Goal: Task Accomplishment & Management: Complete application form

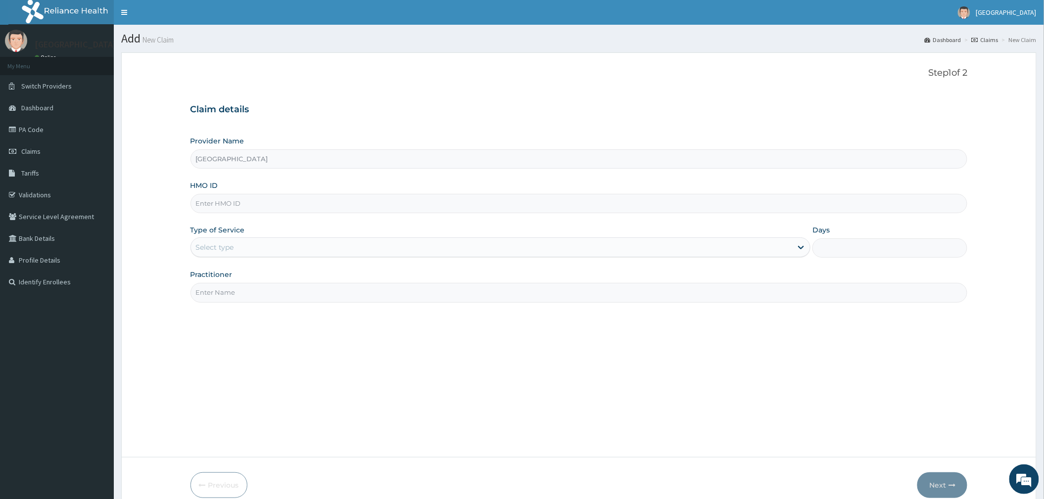
drag, startPoint x: 230, startPoint y: 198, endPoint x: 232, endPoint y: 211, distance: 12.6
click at [230, 198] on input "HMO ID" at bounding box center [580, 203] width 778 height 19
type input "SVT/10091/B"
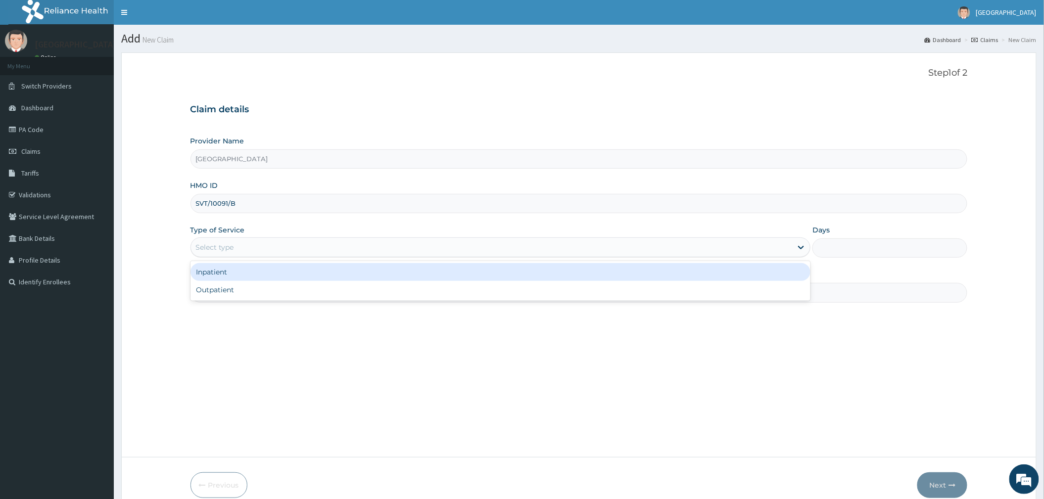
click at [212, 248] on div "Select type" at bounding box center [215, 248] width 38 height 10
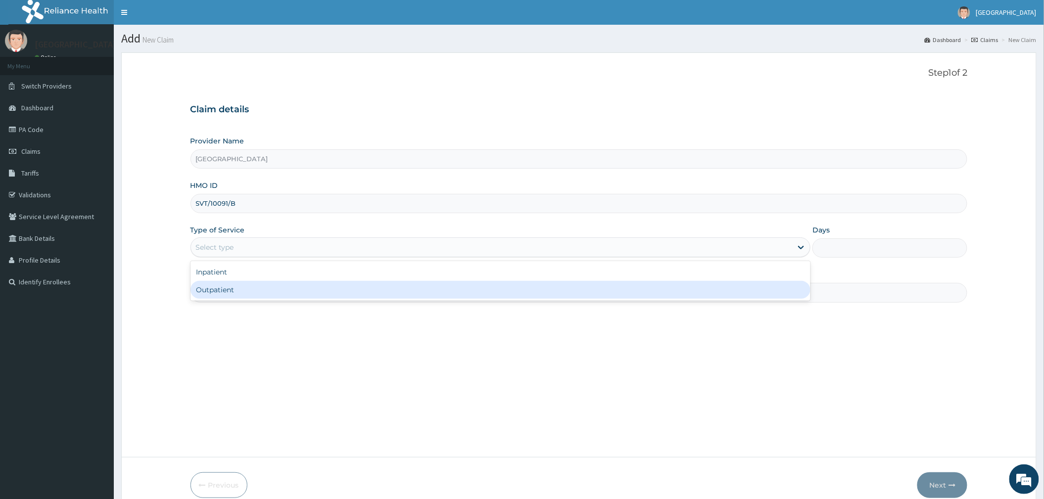
drag, startPoint x: 222, startPoint y: 282, endPoint x: 248, endPoint y: 292, distance: 27.6
click at [223, 282] on div "Outpatient" at bounding box center [501, 290] width 620 height 18
type input "1"
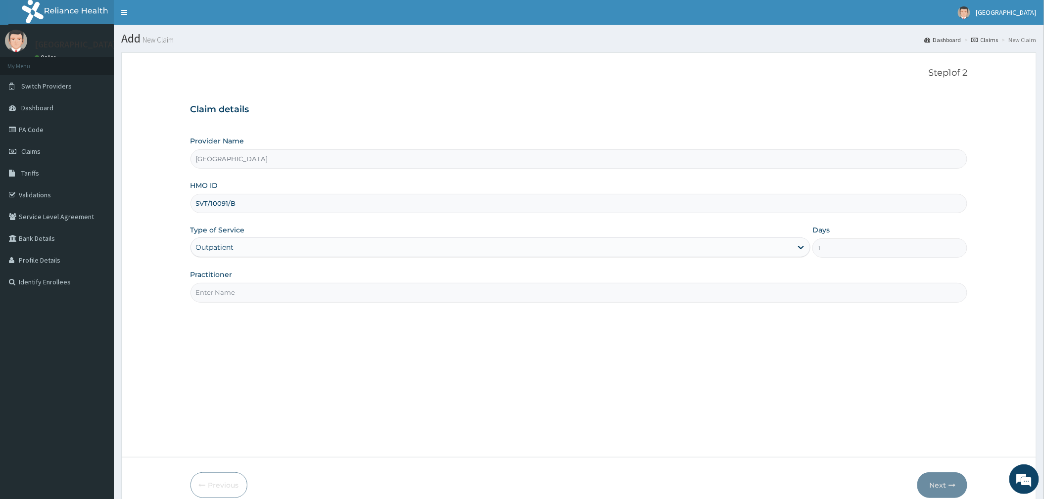
click at [248, 292] on input "Practitioner" at bounding box center [580, 292] width 778 height 19
type input "DR OGUOGHO"
click at [930, 488] on button "Next" at bounding box center [943, 486] width 50 height 26
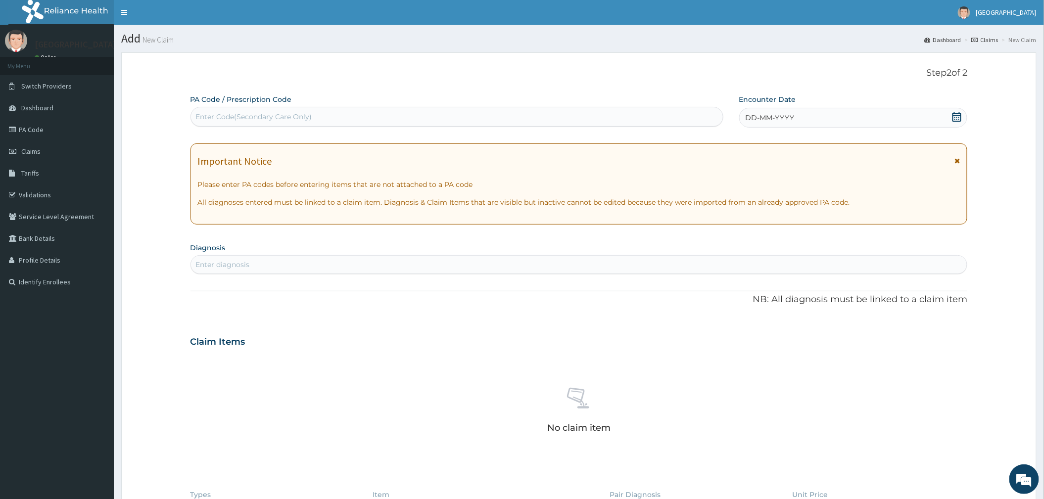
click at [959, 117] on icon at bounding box center [957, 117] width 9 height 10
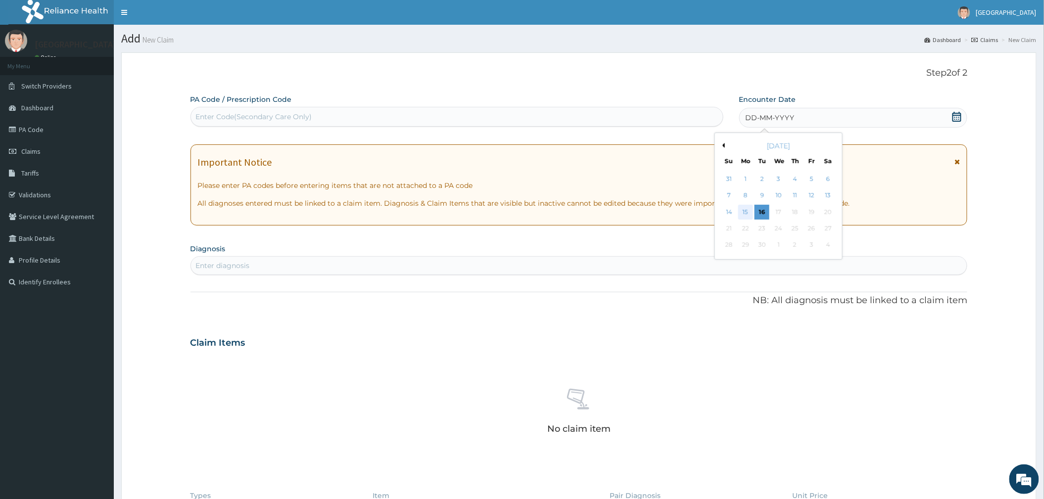
click at [742, 210] on div "15" at bounding box center [745, 212] width 15 height 15
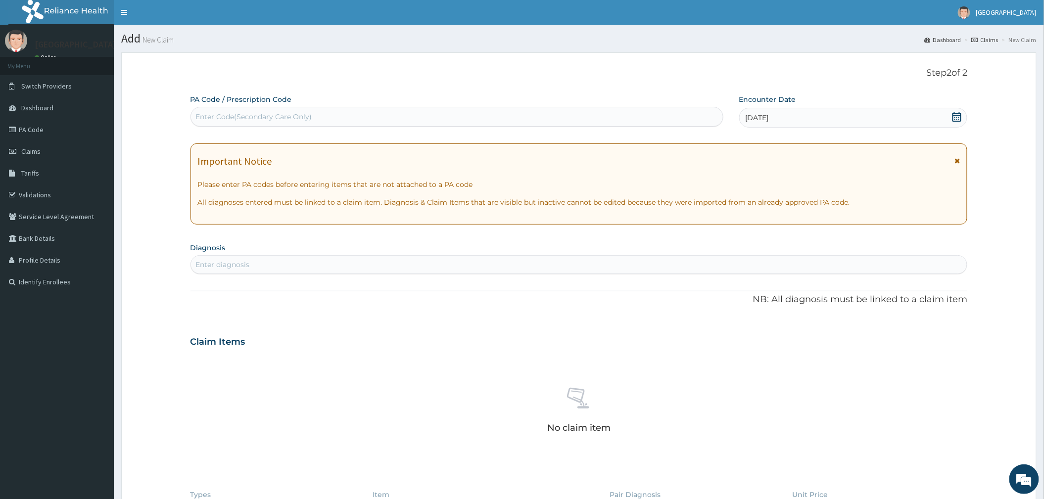
click at [230, 251] on section "Diagnosis Enter diagnosis" at bounding box center [580, 258] width 778 height 34
click at [229, 268] on div "Enter diagnosis" at bounding box center [223, 265] width 54 height 10
type input "FEVER"
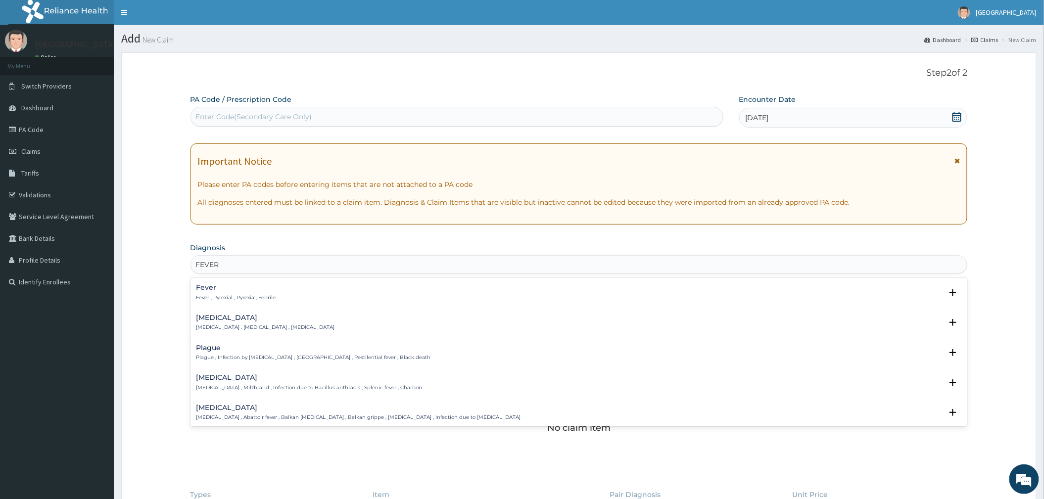
click at [236, 295] on p "Fever , Pyrexial , Pyrexia , Febrile" at bounding box center [236, 297] width 80 height 7
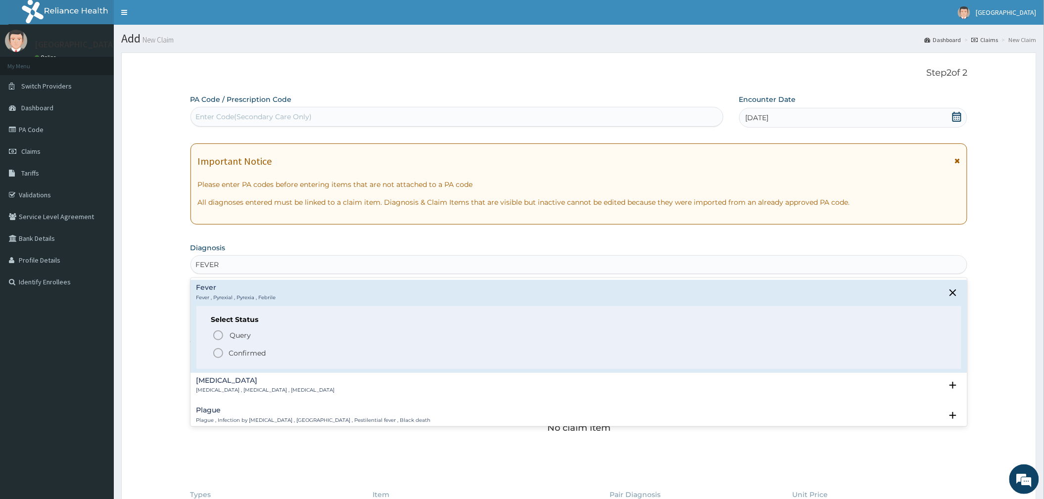
click at [225, 353] on span "Confirmed" at bounding box center [579, 353] width 735 height 12
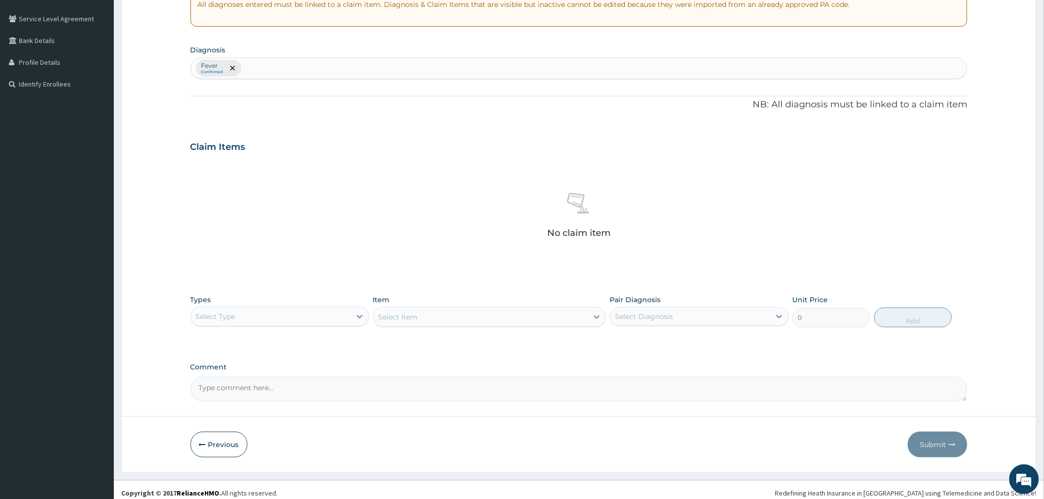
scroll to position [206, 0]
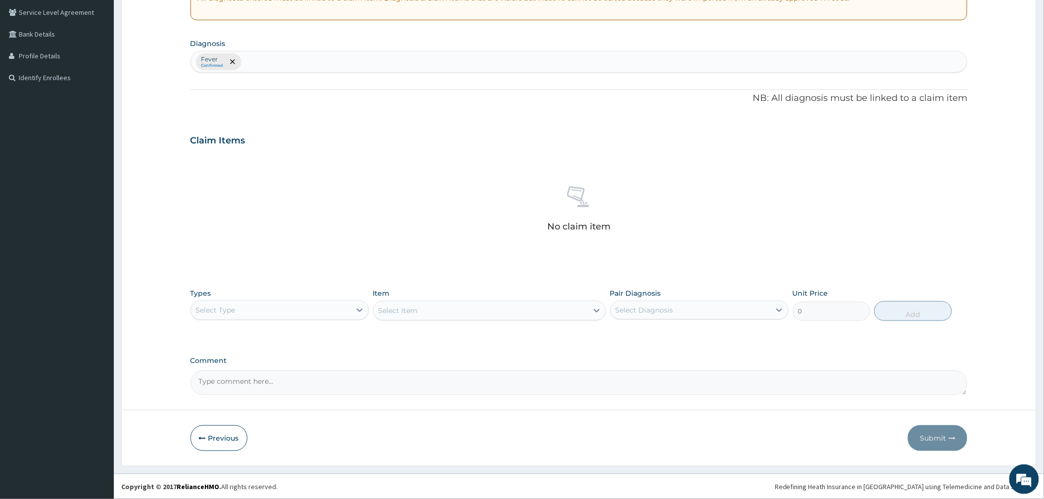
click at [267, 316] on div "Select Type" at bounding box center [271, 310] width 160 height 16
drag, startPoint x: 249, startPoint y: 438, endPoint x: 401, endPoint y: 394, distance: 157.6
click at [249, 437] on div "Drugs" at bounding box center [280, 442] width 179 height 18
click at [642, 305] on div "Select Diagnosis" at bounding box center [645, 310] width 58 height 10
click at [676, 341] on div "Fever" at bounding box center [699, 336] width 179 height 20
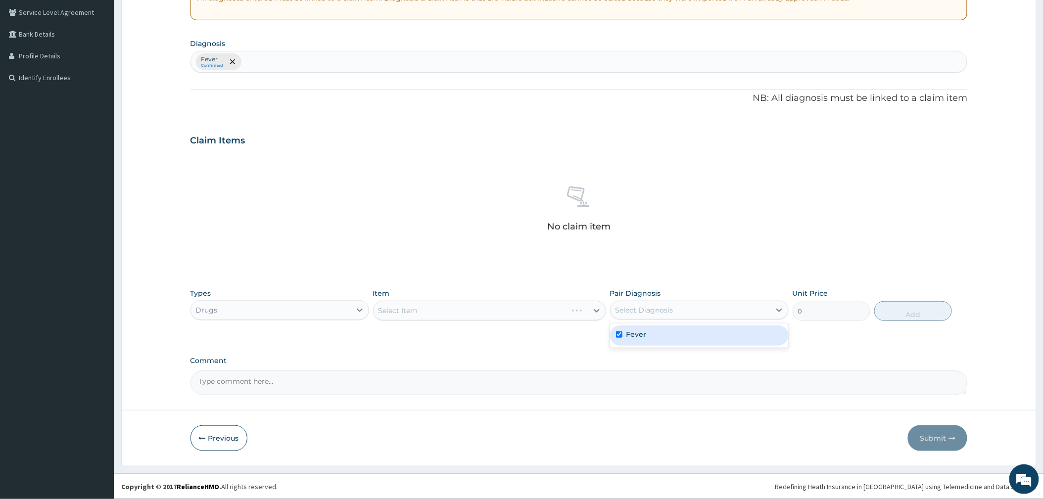
checkbox input "true"
click at [503, 308] on div "Select Item" at bounding box center [489, 311] width 233 height 20
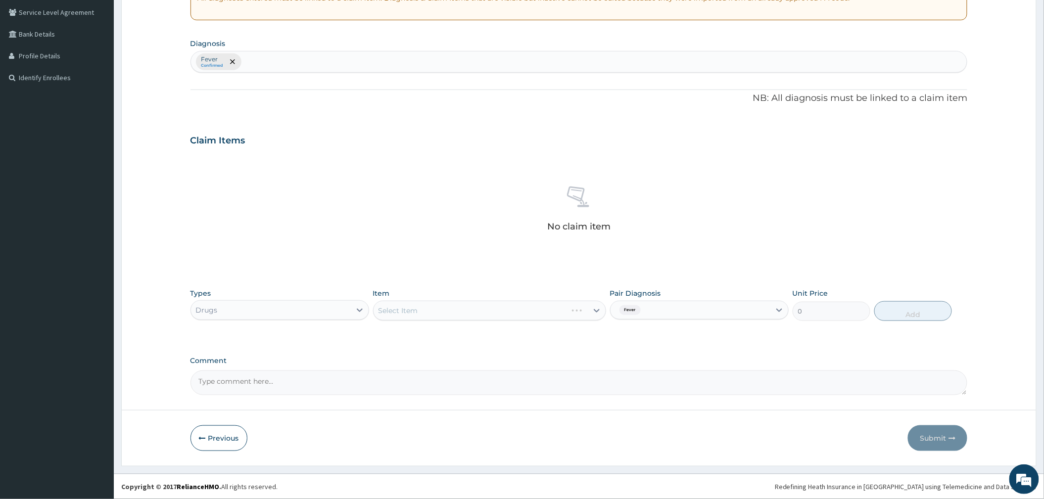
click at [508, 313] on div "Select Item" at bounding box center [489, 311] width 233 height 20
click at [508, 313] on div "Select Item" at bounding box center [481, 311] width 214 height 16
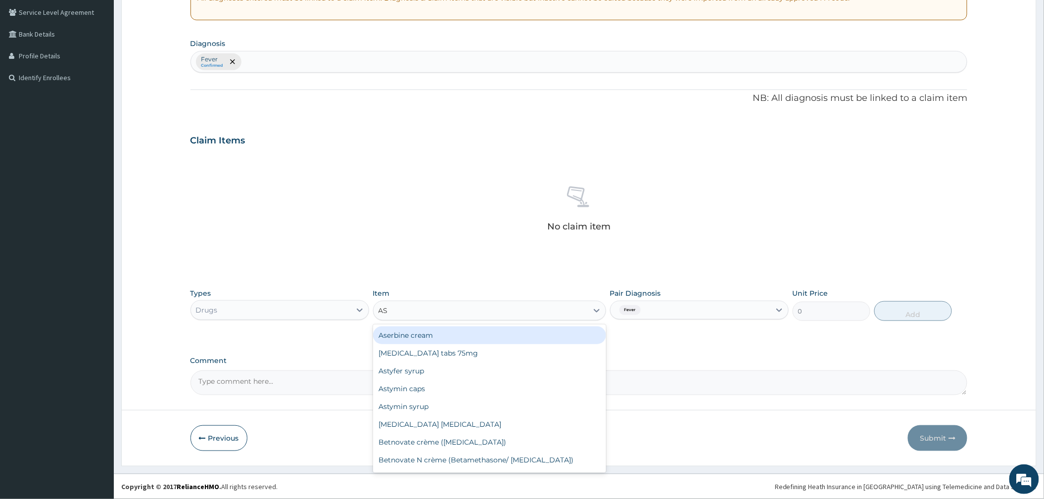
type input "AST"
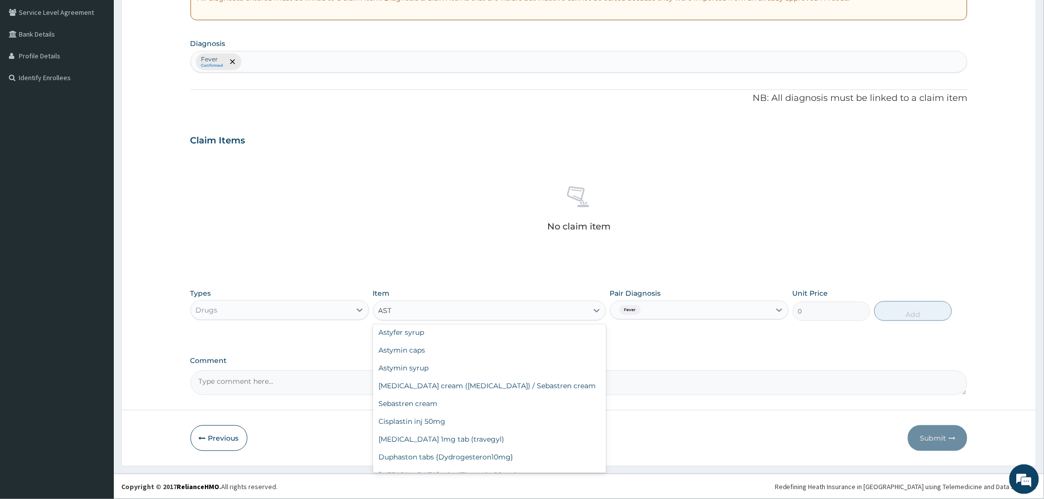
scroll to position [0, 0]
click at [437, 348] on div "Astymin caps" at bounding box center [489, 353] width 233 height 18
type input "200"
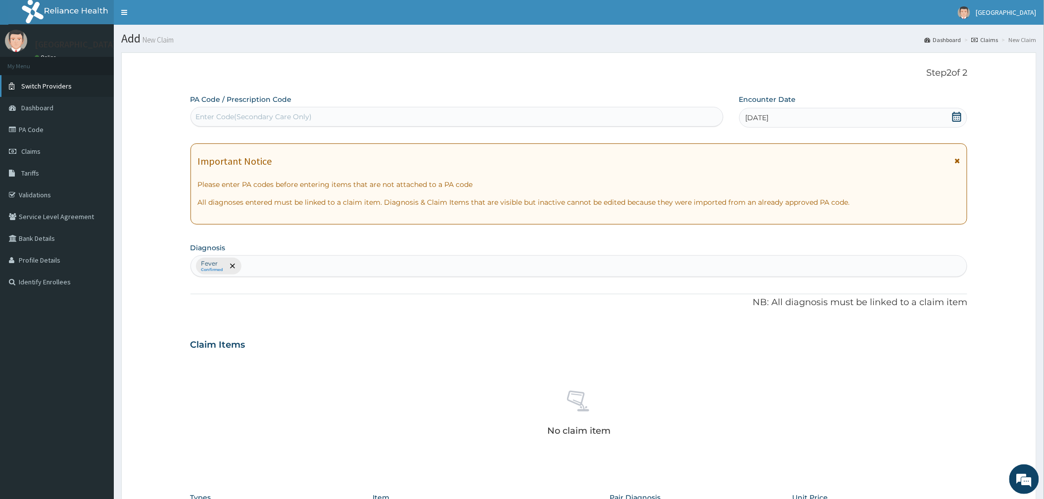
click at [22, 87] on span "Switch Providers" at bounding box center [46, 86] width 50 height 9
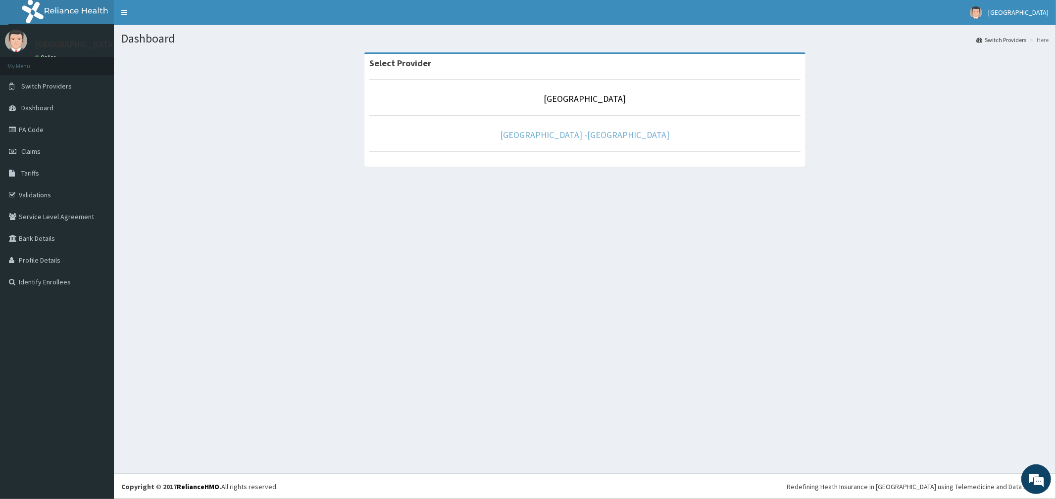
click at [553, 138] on link "Rolayo Medical Centre -Annex" at bounding box center [584, 134] width 169 height 11
